Goal: Transaction & Acquisition: Purchase product/service

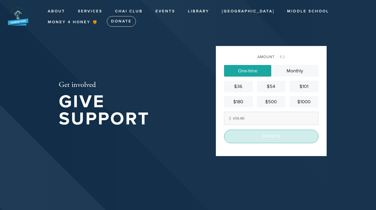
type input "450.00"
click at [250, 135] on input "Donate" at bounding box center [271, 136] width 95 height 13
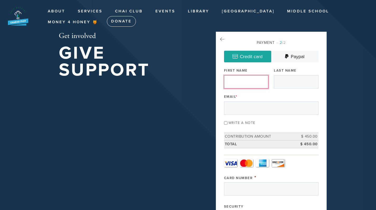
click at [243, 80] on input "First Name" at bounding box center [246, 81] width 44 height 13
type input "[PERSON_NAME]"
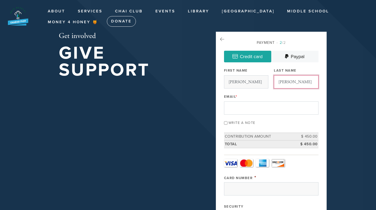
type input "[PERSON_NAME]"
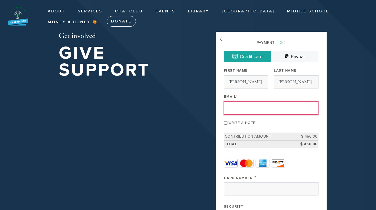
click at [245, 105] on input "Email *" at bounding box center [271, 107] width 95 height 13
type input "[PERSON_NAME][EMAIL_ADDRESS][PERSON_NAME][DOMAIN_NAME]"
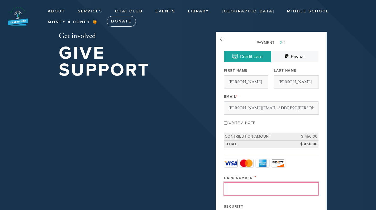
click at [237, 187] on input "Card Number" at bounding box center [271, 188] width 95 height 13
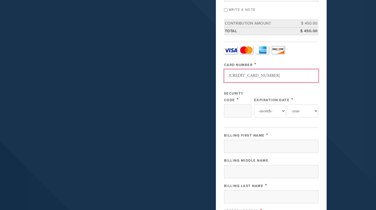
scroll to position [133, 0]
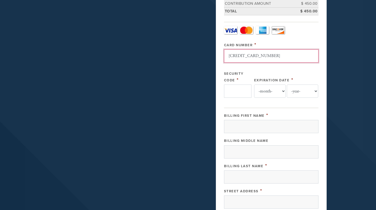
type input "[CREDIT_CARD_NUMBER]"
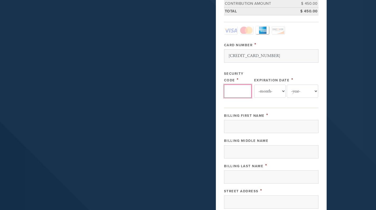
click at [227, 93] on input "Security Code" at bounding box center [237, 91] width 27 height 13
type input "4505"
select select "2"
select select "2029"
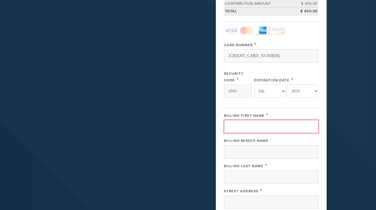
click at [260, 123] on input "Billing First Name" at bounding box center [271, 126] width 95 height 13
type input "[PERSON_NAME]"
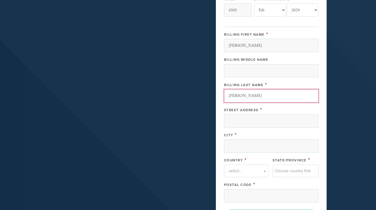
scroll to position [213, 0]
type input "[PERSON_NAME]"
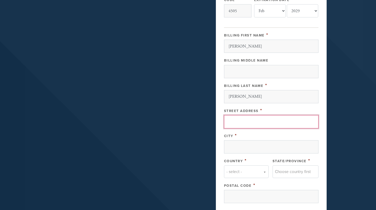
click at [249, 122] on input "Street Address" at bounding box center [271, 121] width 95 height 13
type input "[STREET_ADDRESS][PERSON_NAME]"
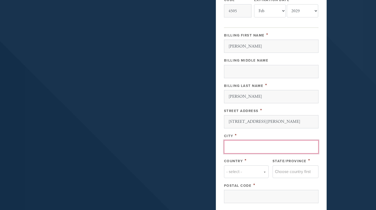
click at [245, 143] on input "City" at bounding box center [271, 146] width 95 height 13
type input "[GEOGRAPHIC_DATA]"
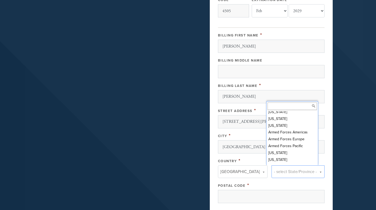
scroll to position [20, 0]
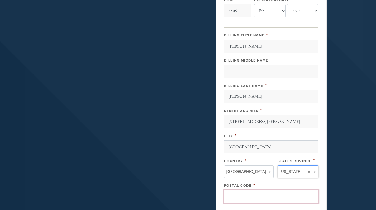
click at [240, 197] on input "Postal Code" at bounding box center [271, 196] width 95 height 13
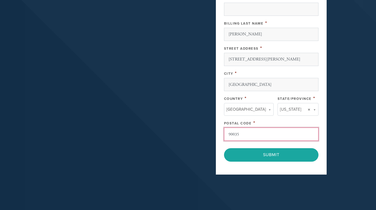
scroll to position [278, 0]
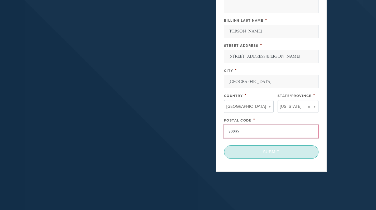
type input "90035"
click at [280, 152] on input "Submit" at bounding box center [271, 151] width 95 height 13
